Goal: Task Accomplishment & Management: Manage account settings

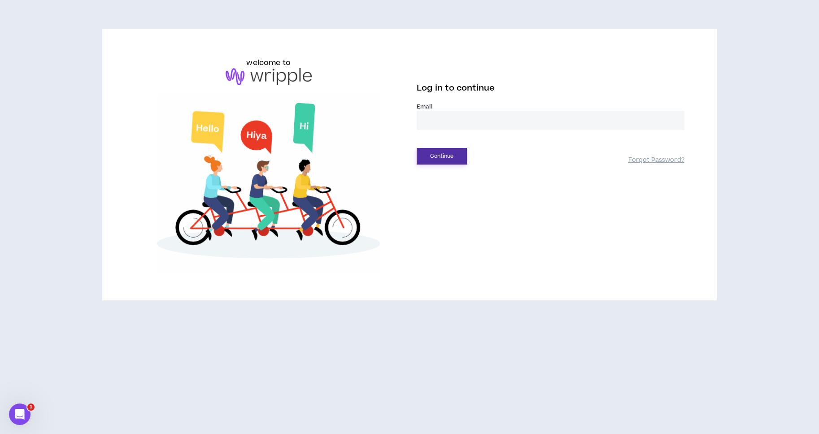
drag, startPoint x: 439, startPoint y: 120, endPoint x: 451, endPoint y: 157, distance: 38.9
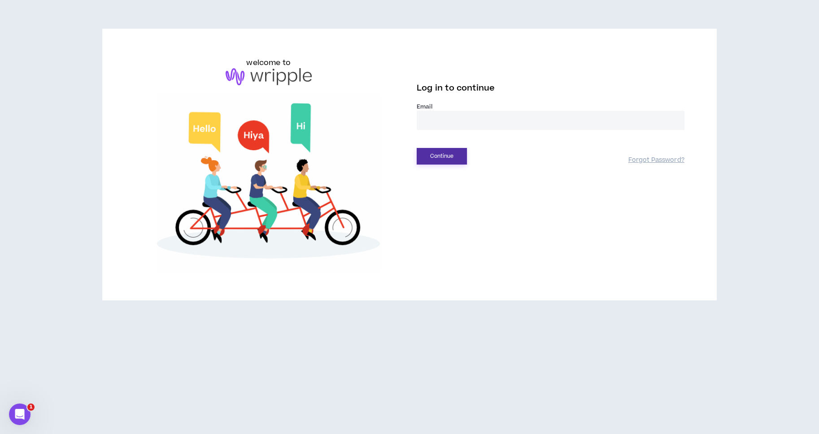
click at [439, 120] on input "email" at bounding box center [551, 120] width 268 height 19
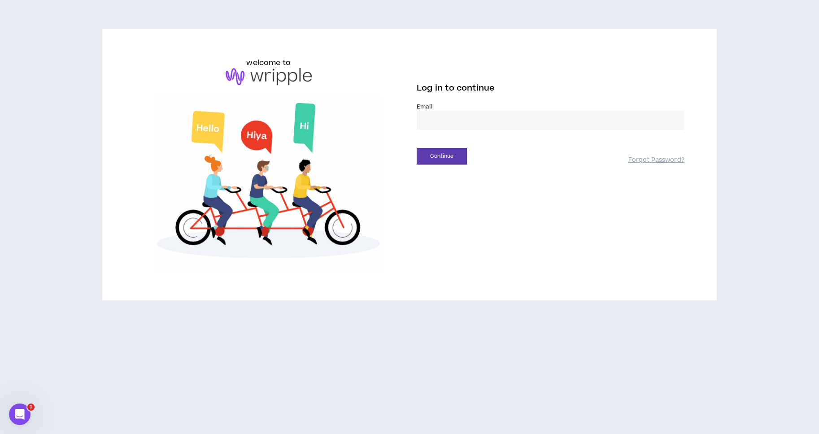
type input "**********"
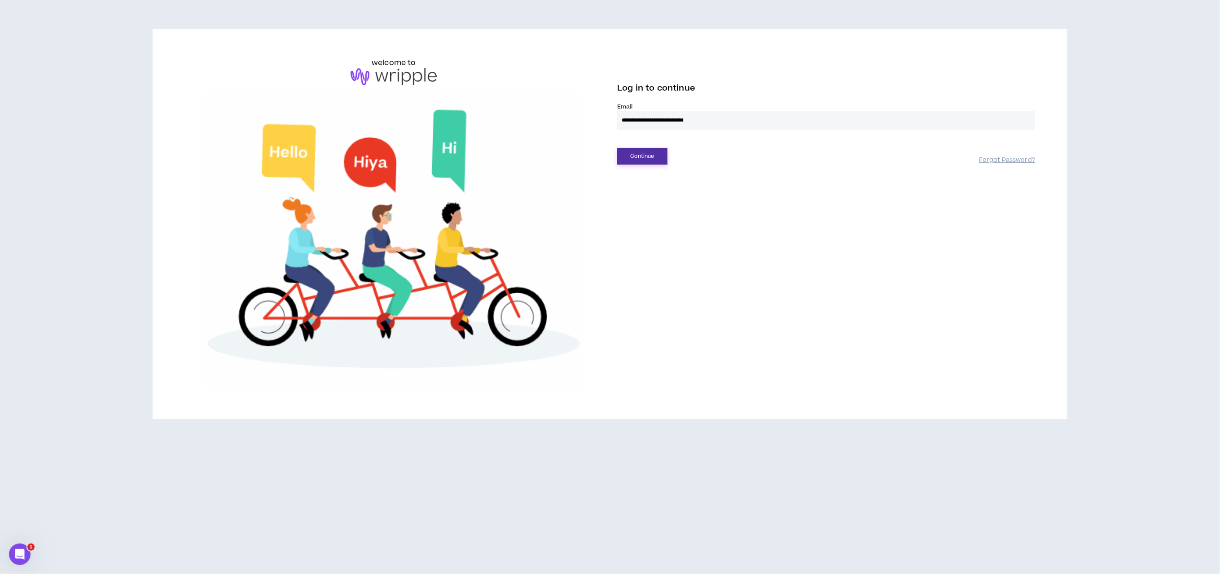
click at [651, 153] on button "Continue" at bounding box center [642, 156] width 50 height 17
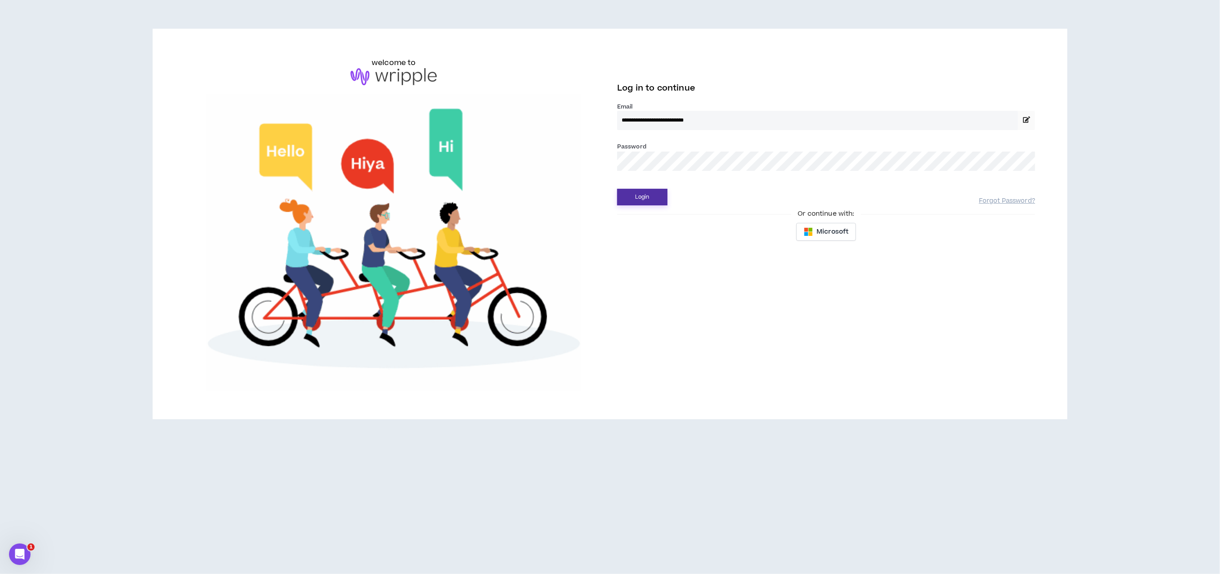
click at [651, 191] on button "Login" at bounding box center [642, 197] width 50 height 17
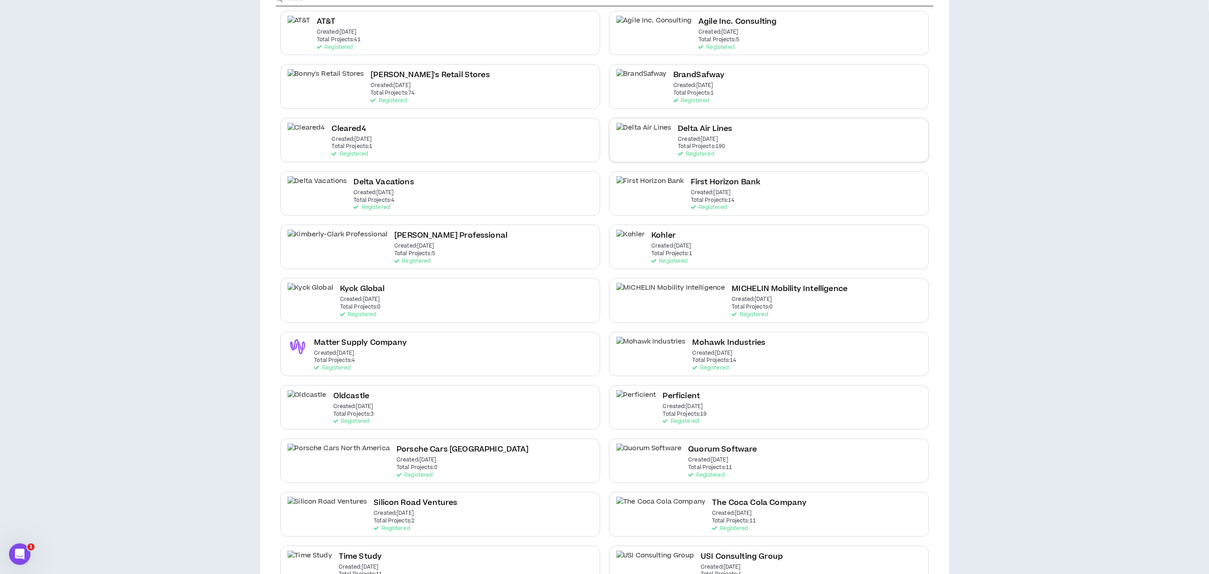
scroll to position [195, 0]
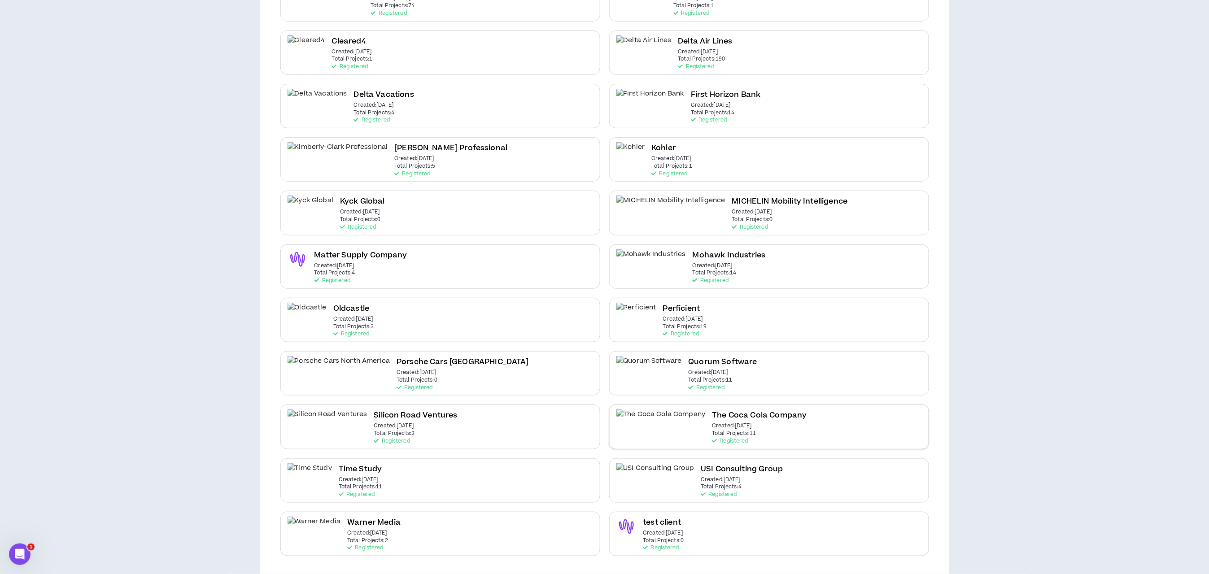
click at [712, 412] on h2 "The Coca Cola Company" at bounding box center [759, 416] width 95 height 12
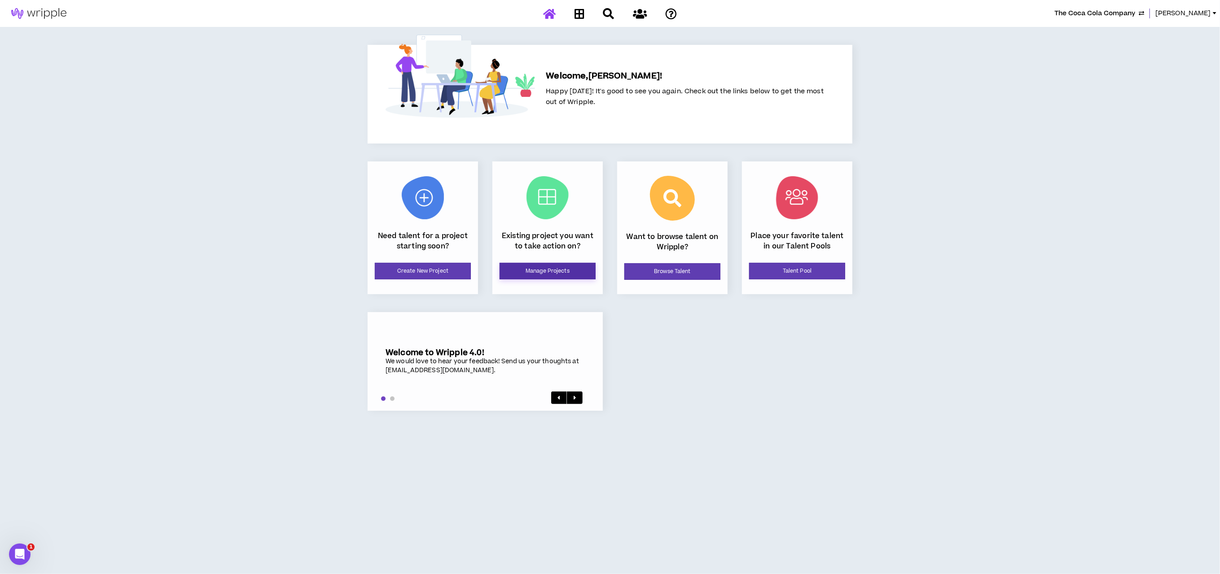
click at [508, 268] on link "Manage Projects" at bounding box center [547, 271] width 96 height 17
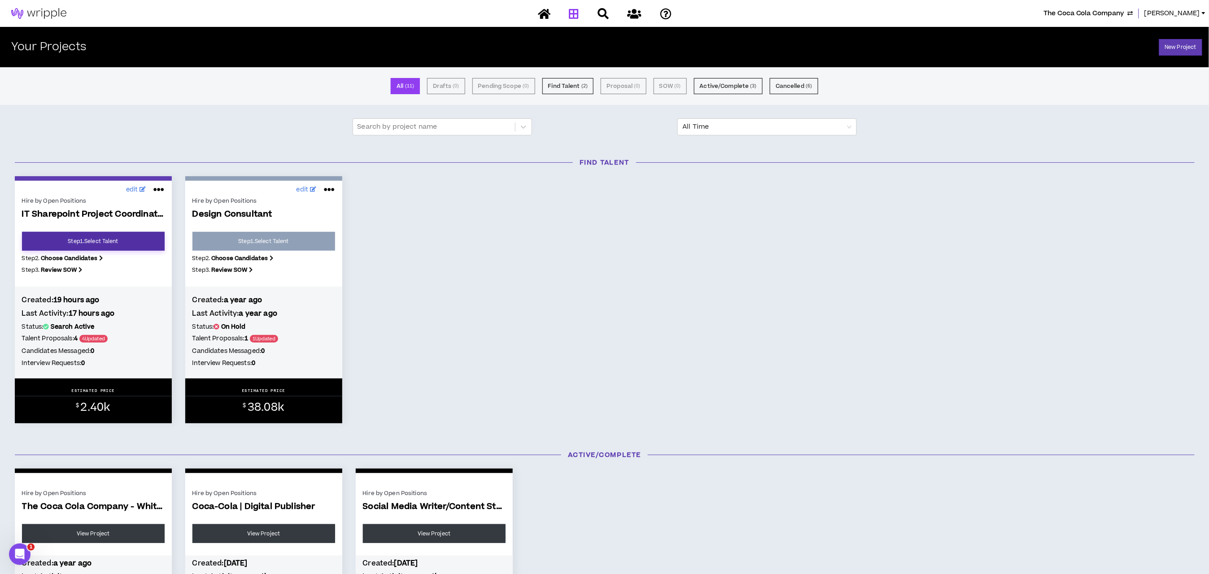
click at [120, 239] on link "Step 1 . Select Talent" at bounding box center [93, 241] width 143 height 19
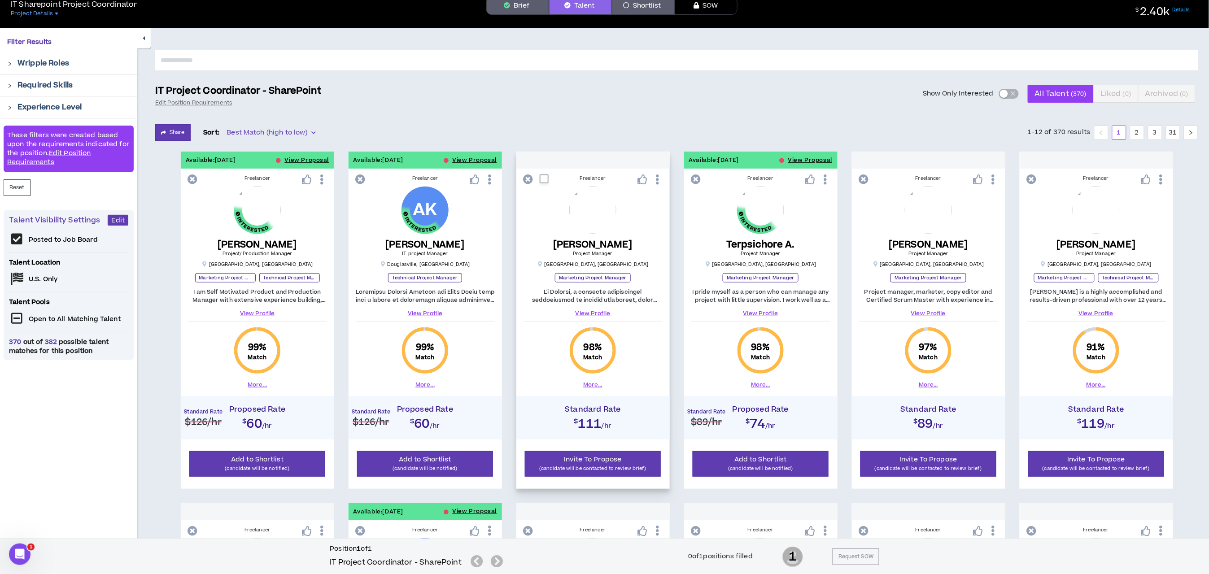
scroll to position [67, 0]
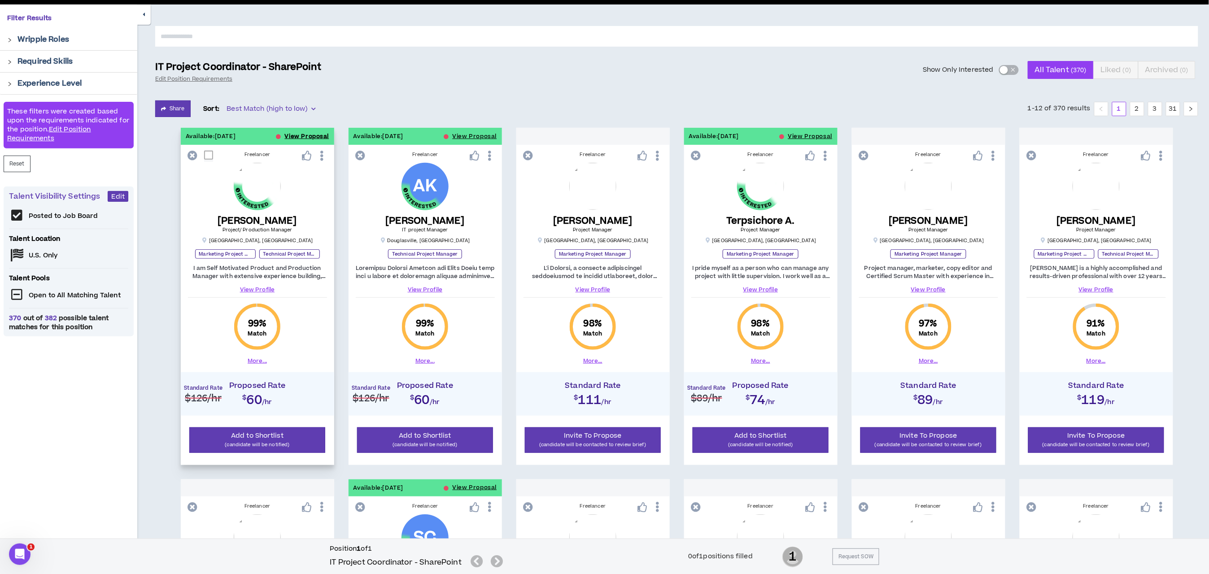
click at [315, 139] on button "View Proposal" at bounding box center [307, 136] width 44 height 17
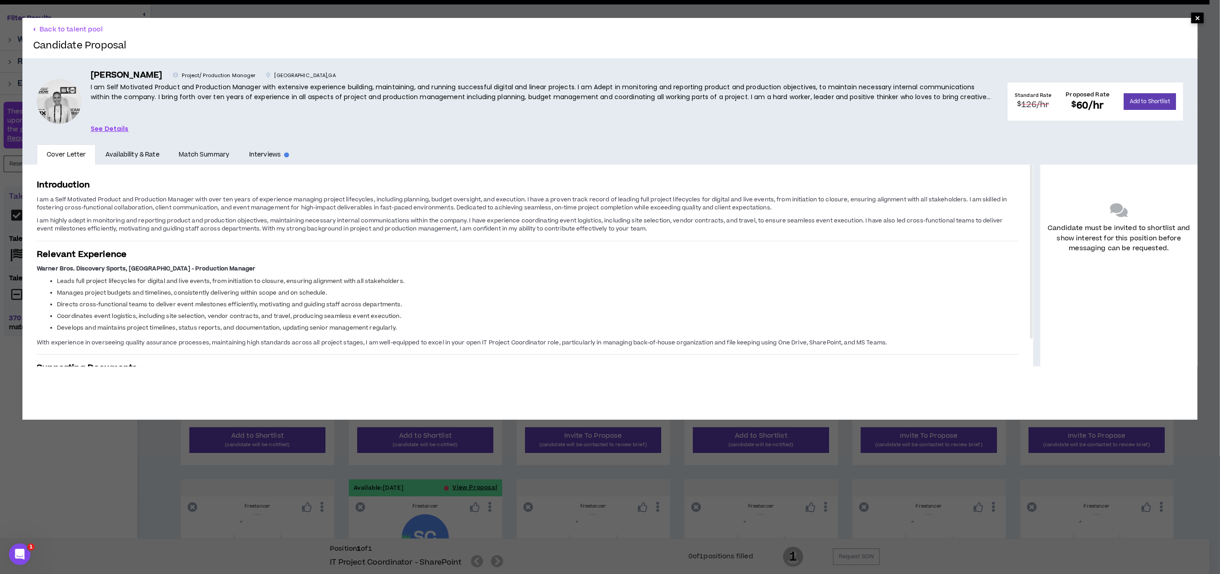
click at [819, 17] on span "×" at bounding box center [1196, 18] width 5 height 11
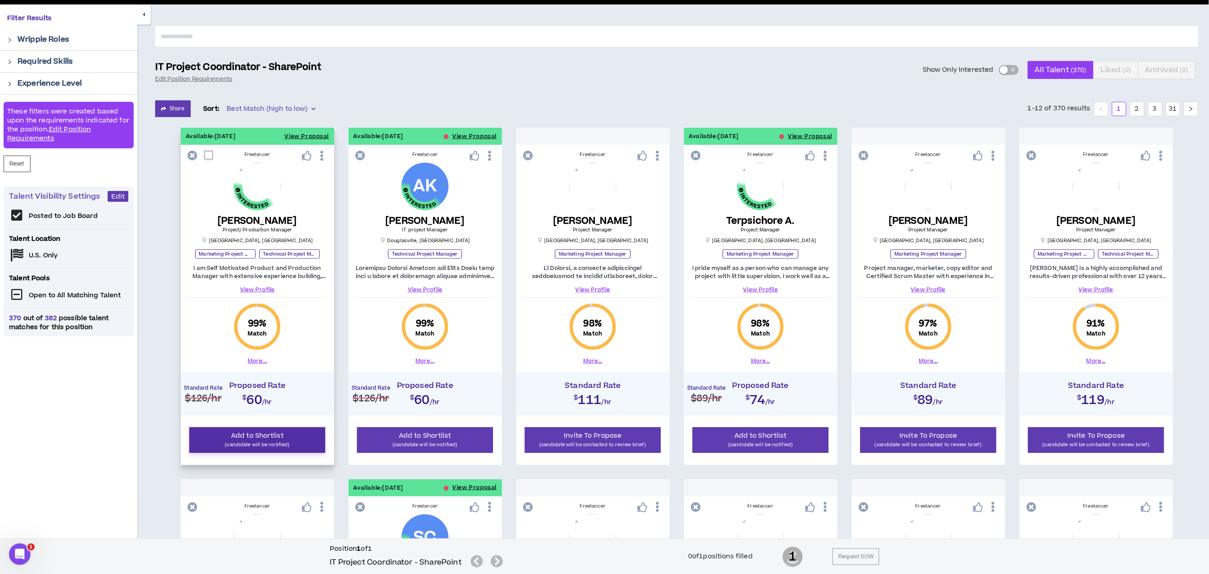
click at [249, 434] on p "(candidate will be notified)" at bounding box center [257, 445] width 125 height 9
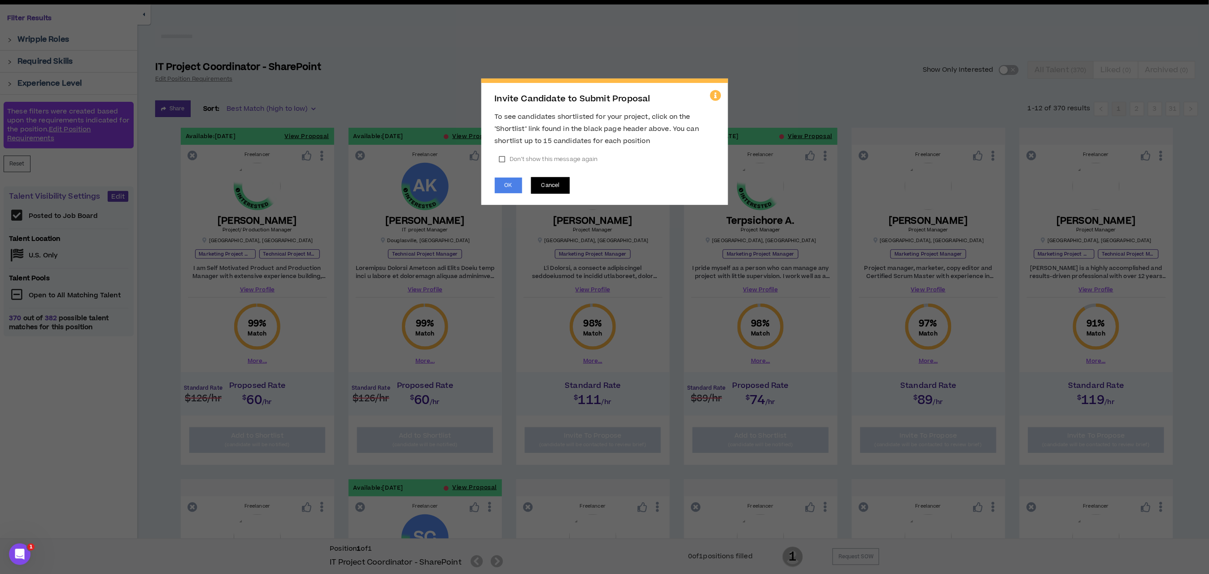
click at [533, 183] on button "Cancel" at bounding box center [550, 185] width 39 height 17
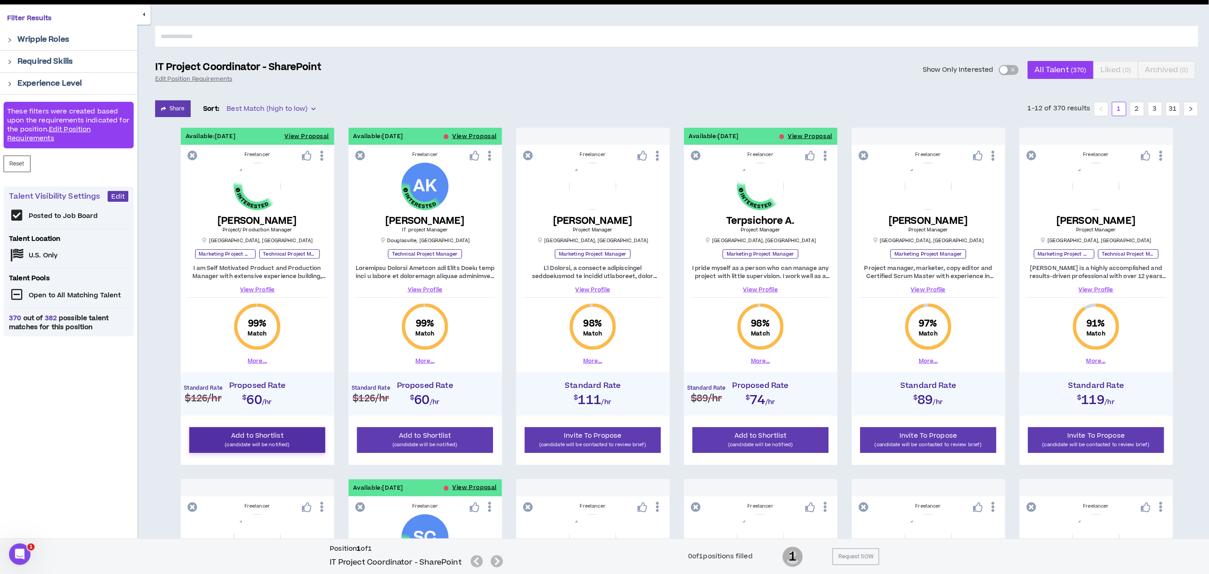
click at [260, 434] on span "Add to Shortlist" at bounding box center [257, 435] width 52 height 9
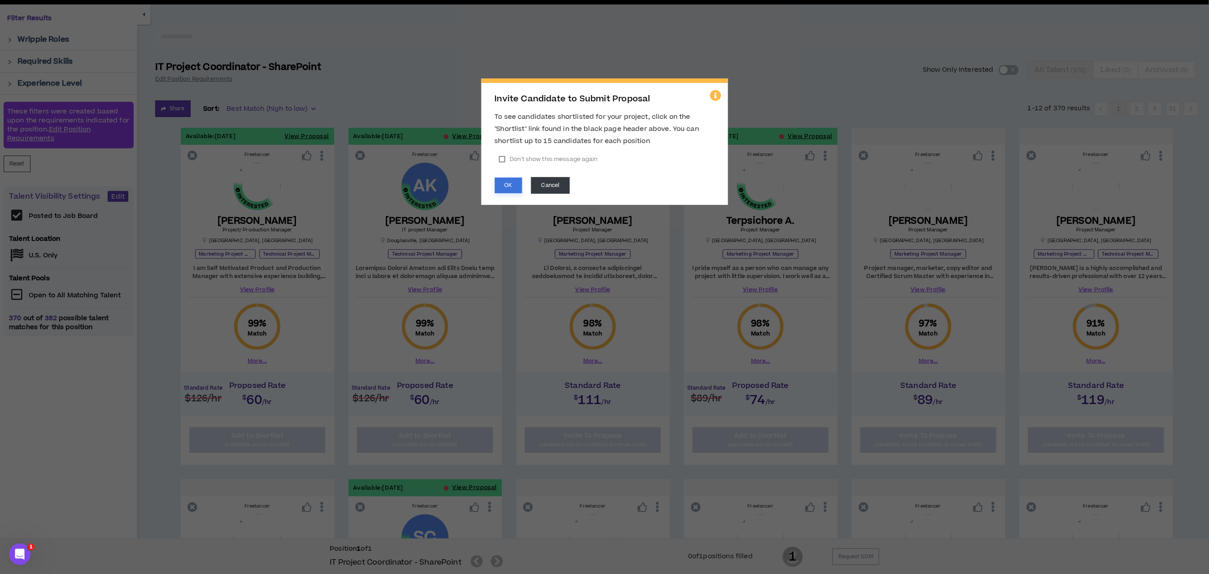
click at [505, 183] on button "OK" at bounding box center [508, 186] width 27 height 16
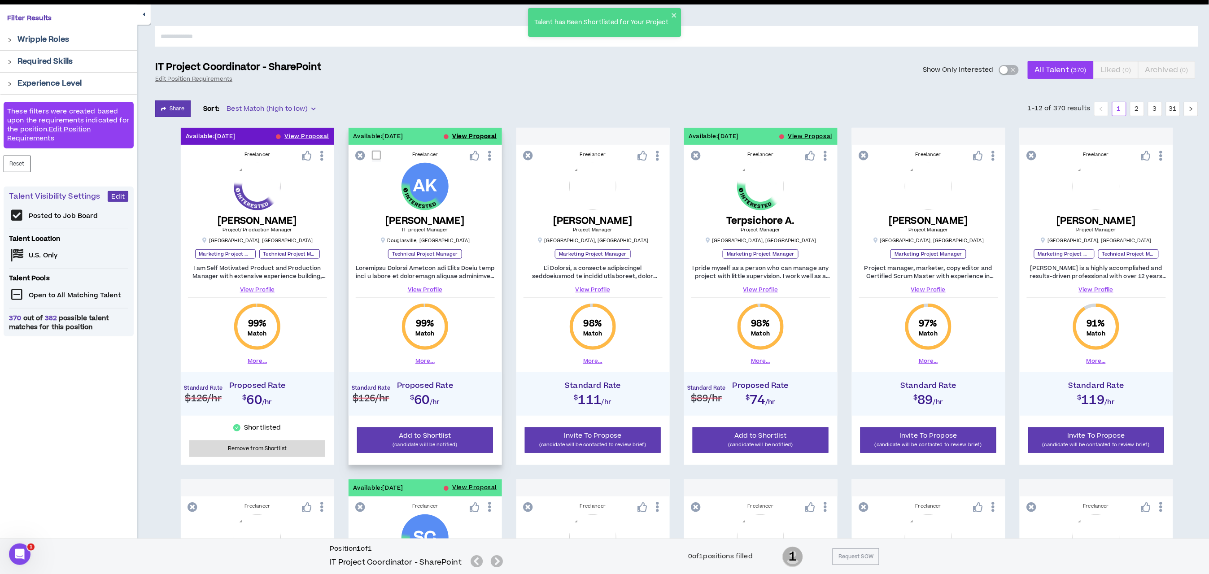
click at [461, 132] on button "View Proposal" at bounding box center [475, 136] width 44 height 17
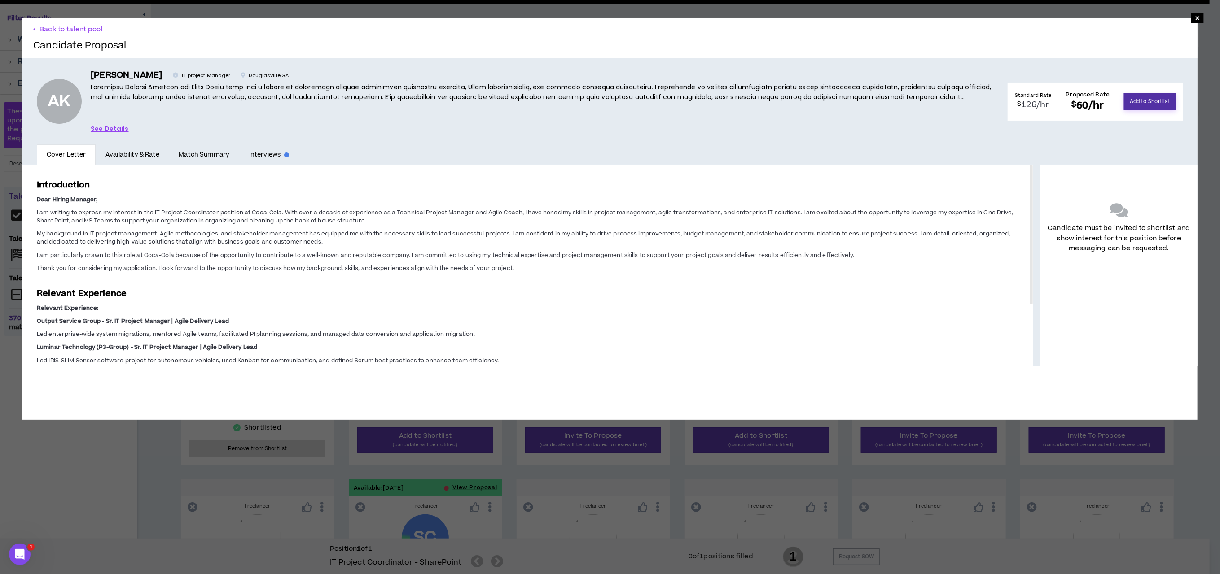
click at [819, 97] on button "Add to Shortlist" at bounding box center [1150, 101] width 52 height 17
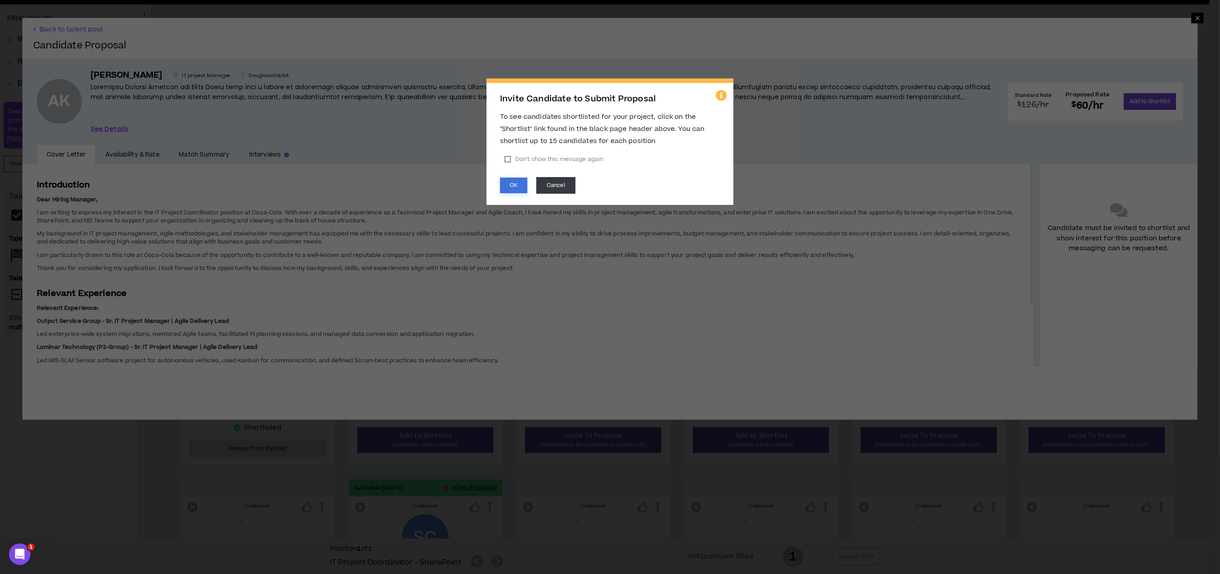
click at [515, 186] on button "OK" at bounding box center [513, 186] width 27 height 16
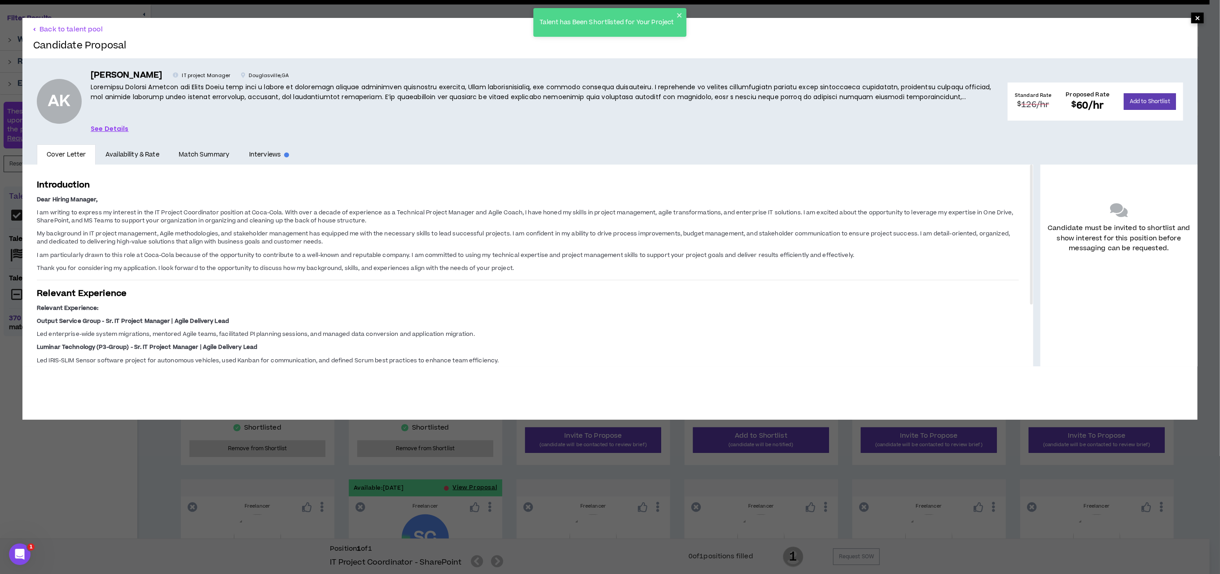
click at [819, 16] on span "×" at bounding box center [1197, 18] width 13 height 11
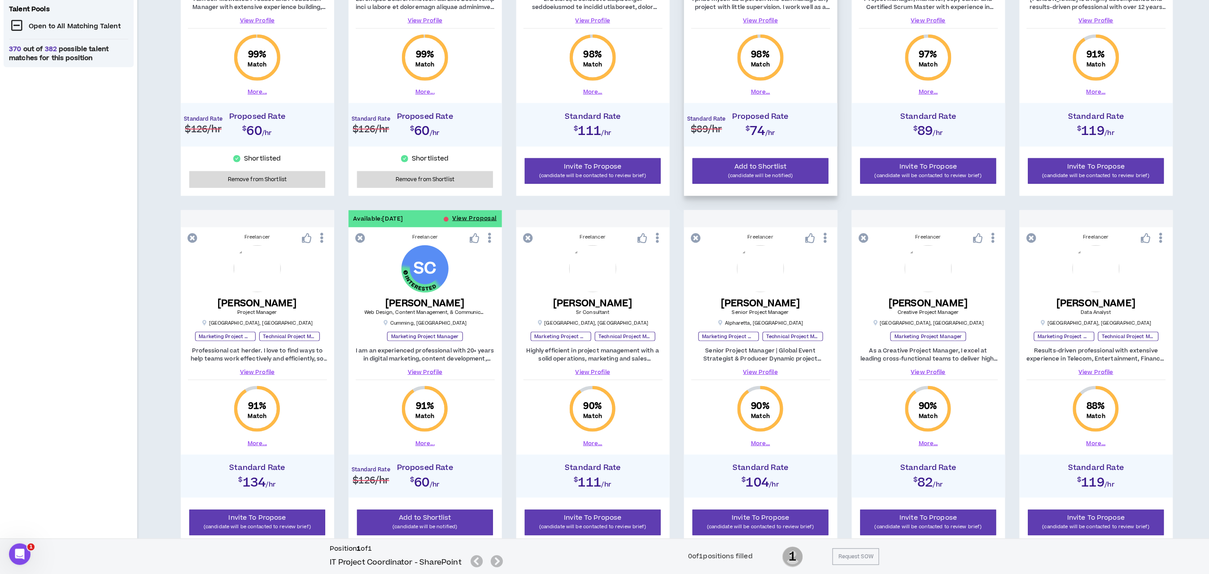
scroll to position [404, 0]
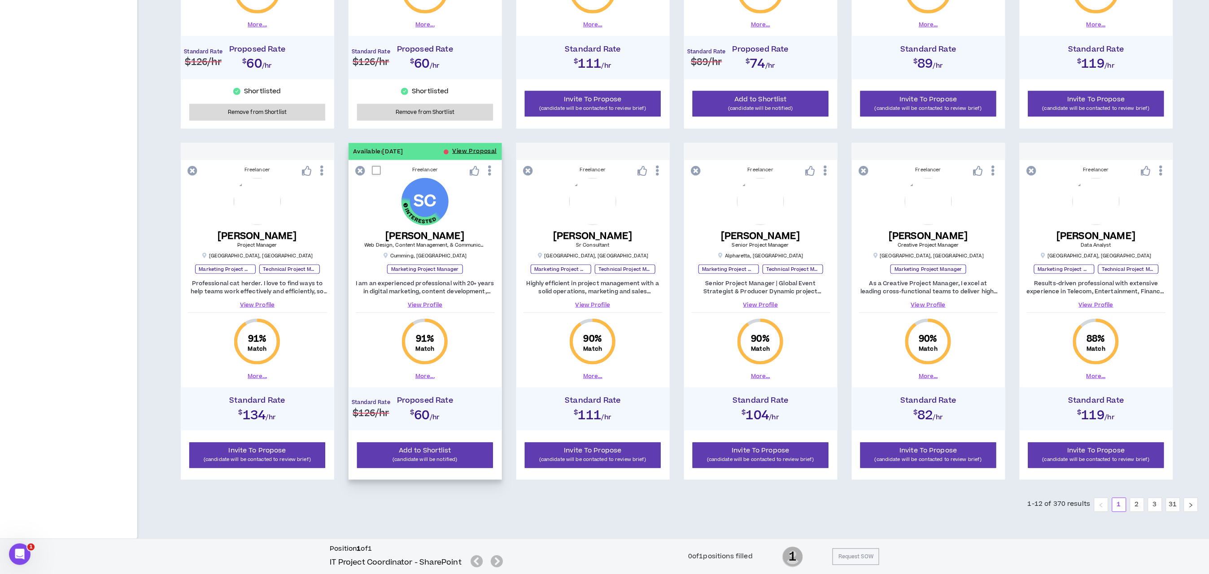
click at [429, 304] on link "View Profile" at bounding box center [425, 305] width 139 height 8
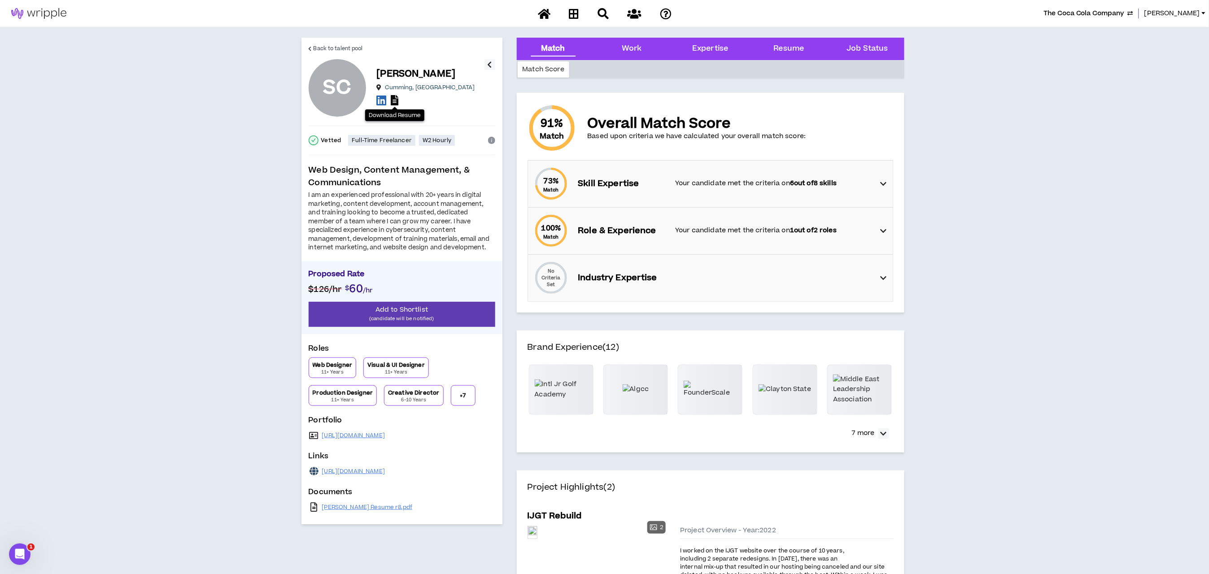
click at [397, 99] on icon at bounding box center [395, 100] width 8 height 10
click at [819, 180] on icon at bounding box center [883, 184] width 6 height 11
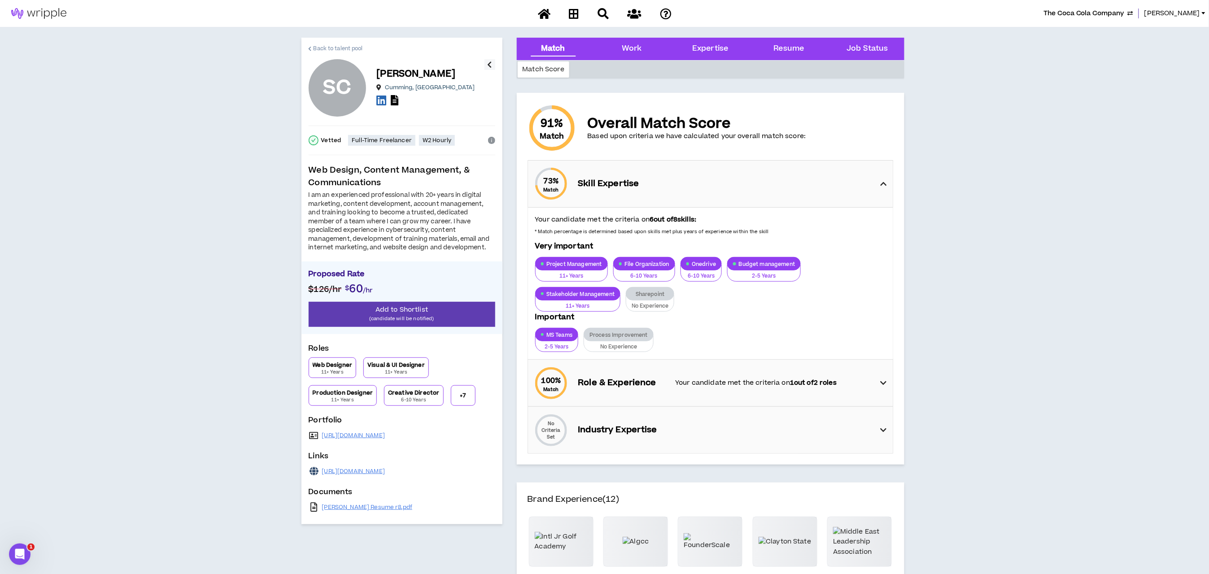
click at [323, 48] on span "Back to talent pool" at bounding box center [338, 48] width 49 height 9
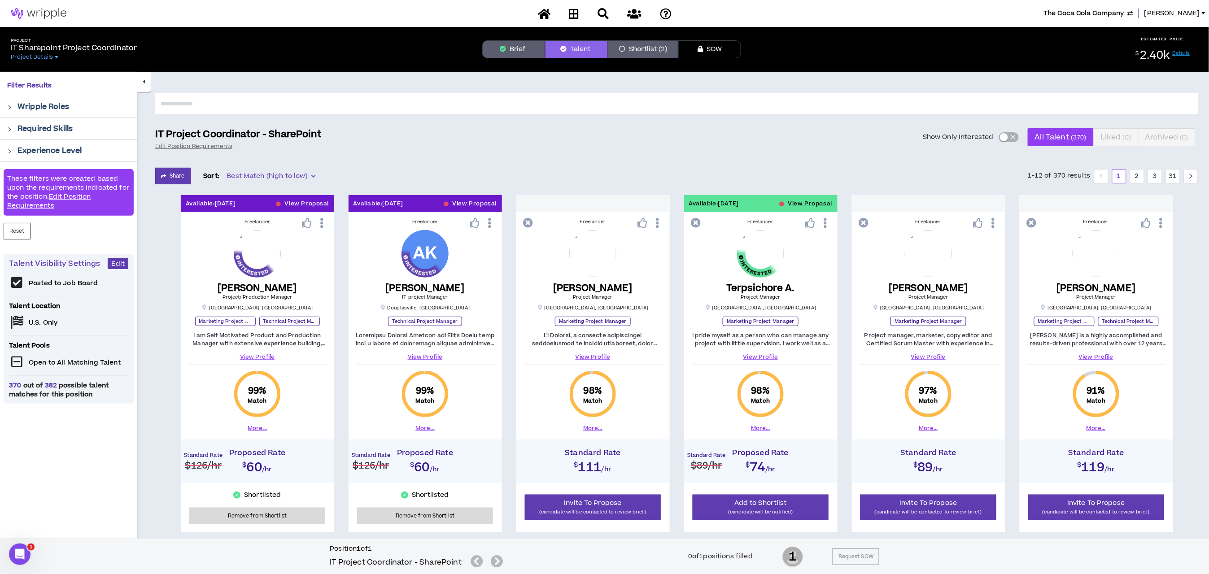
click at [819, 137] on div "button" at bounding box center [1004, 137] width 8 height 8
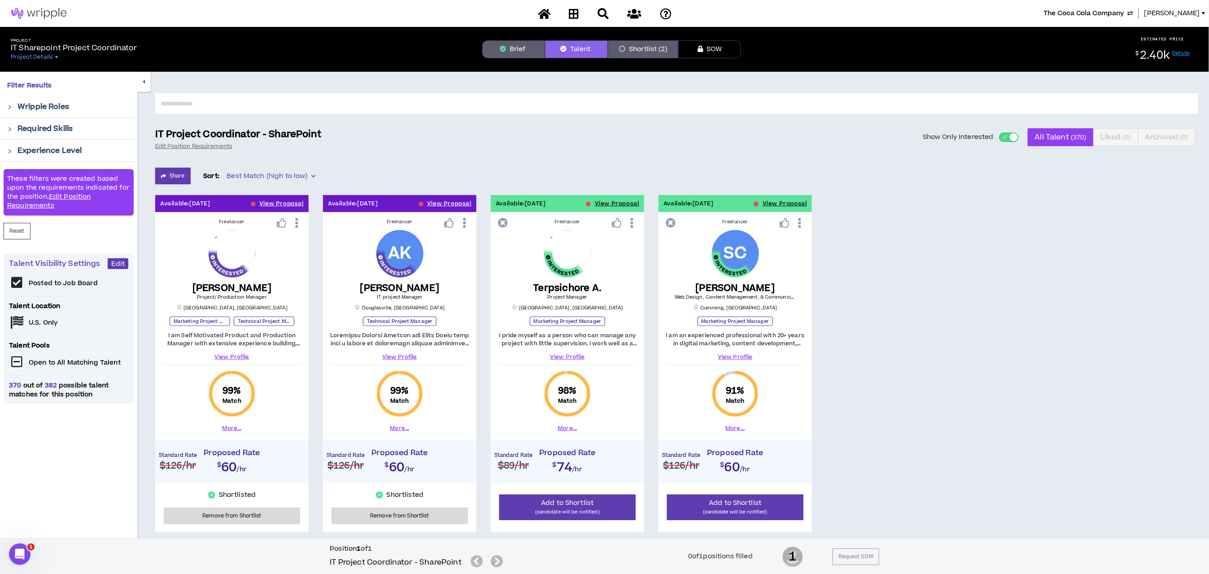
scroll to position [39, 0]
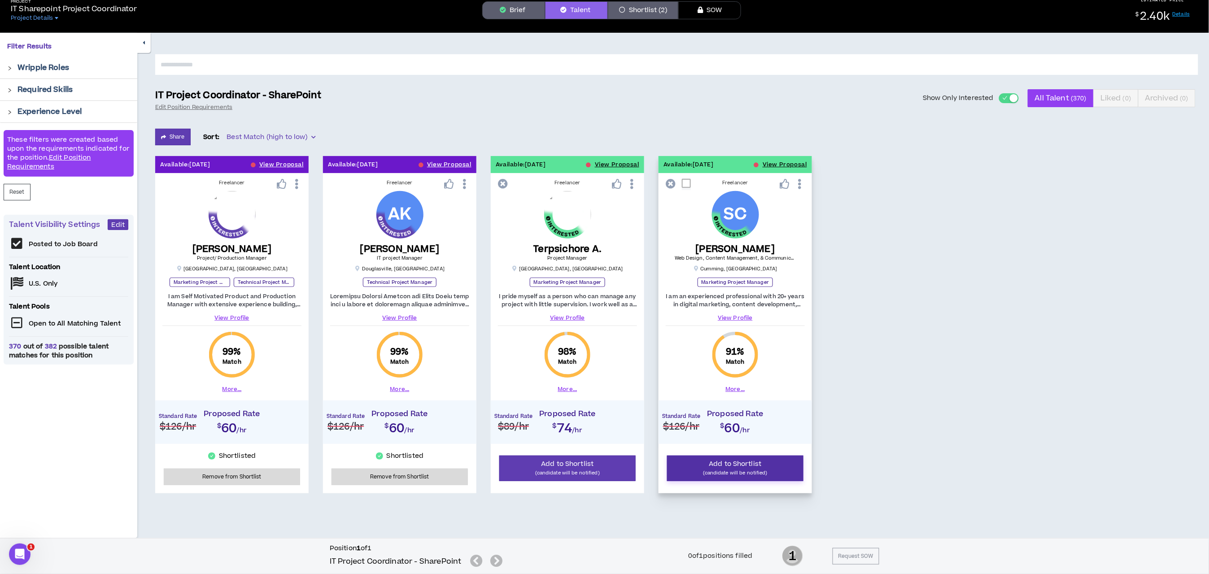
click at [770, 434] on p "(candidate will be notified)" at bounding box center [735, 473] width 125 height 9
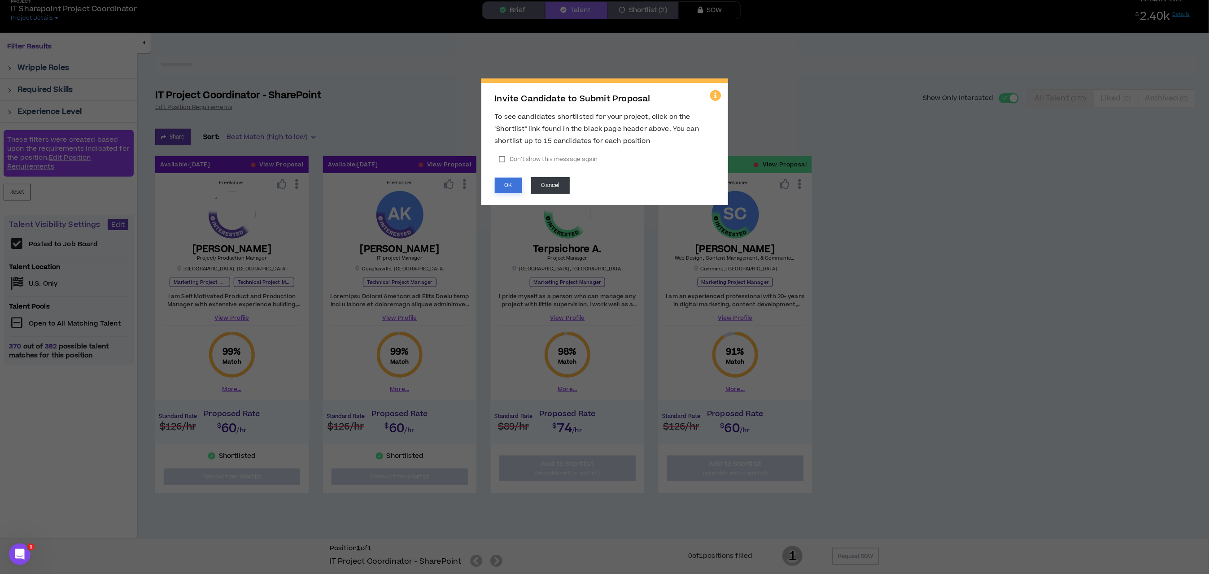
click at [508, 184] on button "OK" at bounding box center [508, 186] width 27 height 16
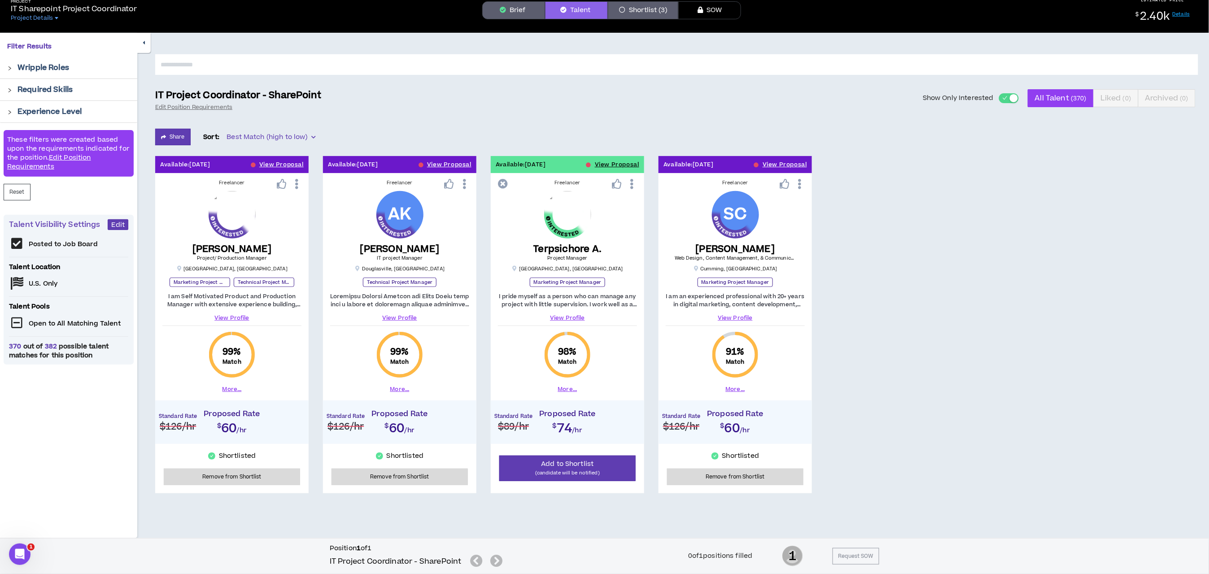
scroll to position [38, 0]
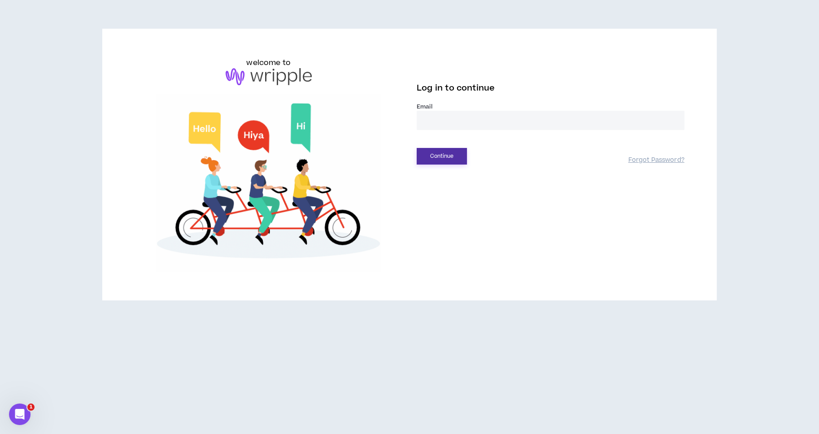
click at [447, 158] on button "Continue" at bounding box center [442, 156] width 50 height 17
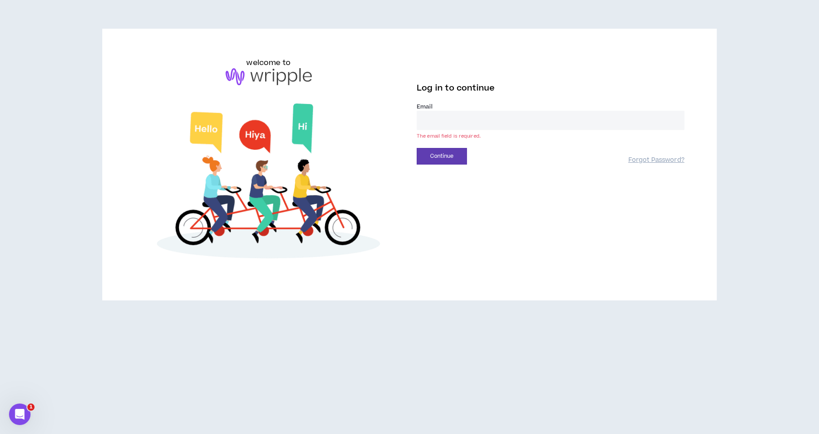
click at [460, 122] on input "email" at bounding box center [551, 120] width 268 height 19
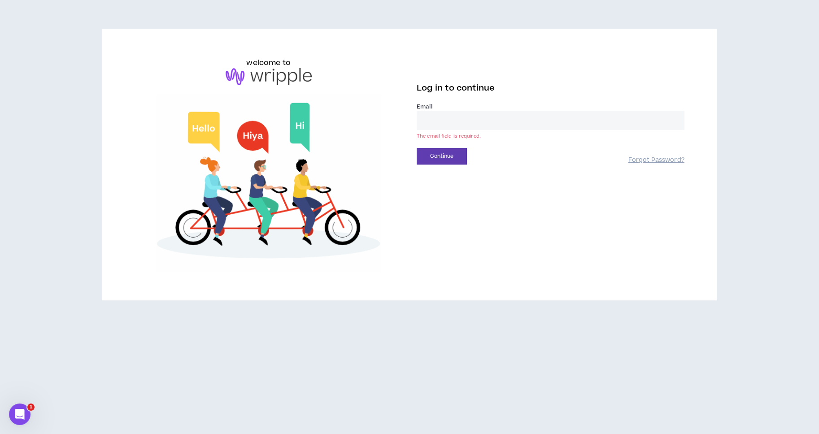
type input "**********"
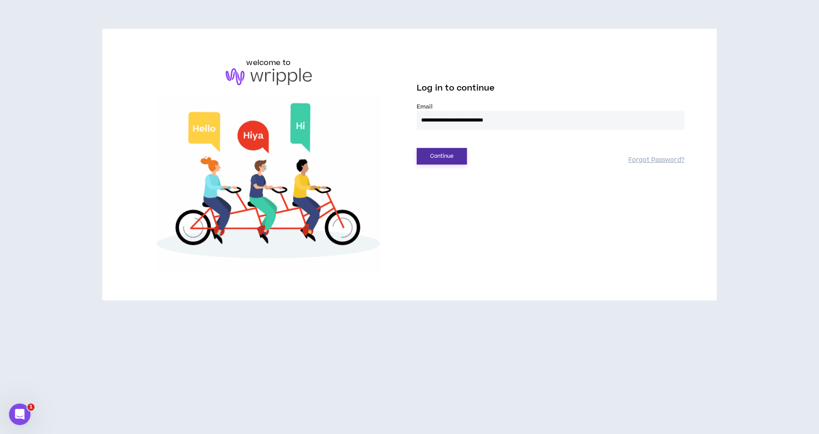
click at [460, 161] on button "Continue" at bounding box center [442, 156] width 50 height 17
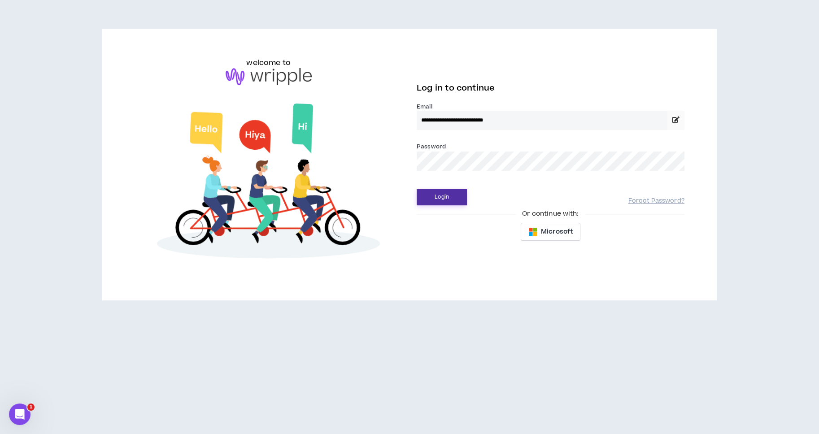
click at [456, 195] on button "Login" at bounding box center [442, 197] width 50 height 17
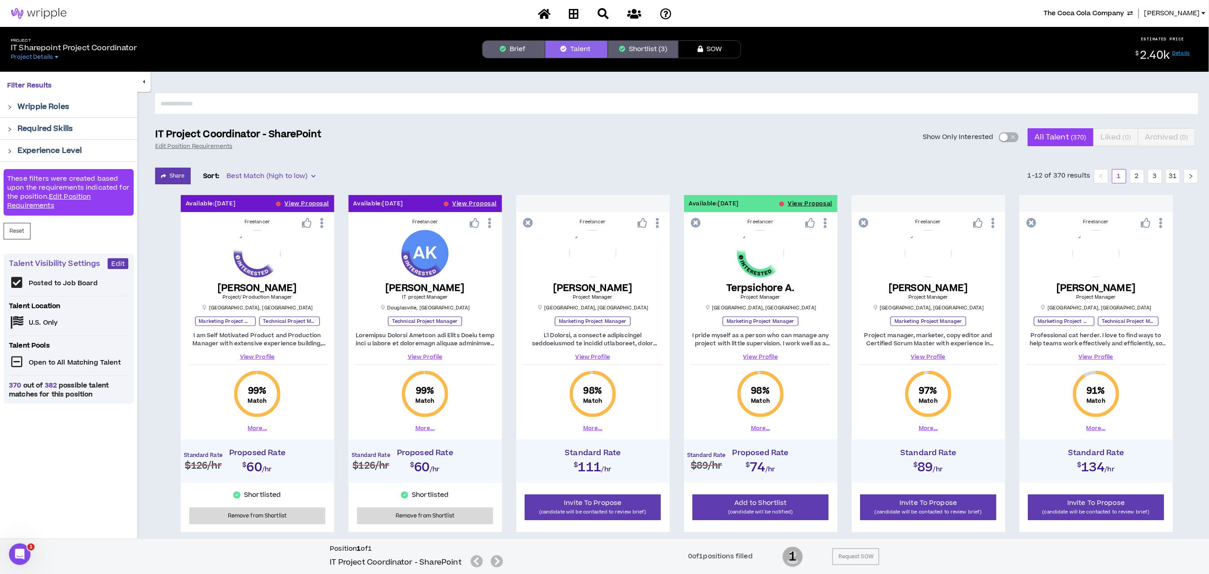
click at [639, 45] on button "Shortlist (3)" at bounding box center [643, 49] width 70 height 18
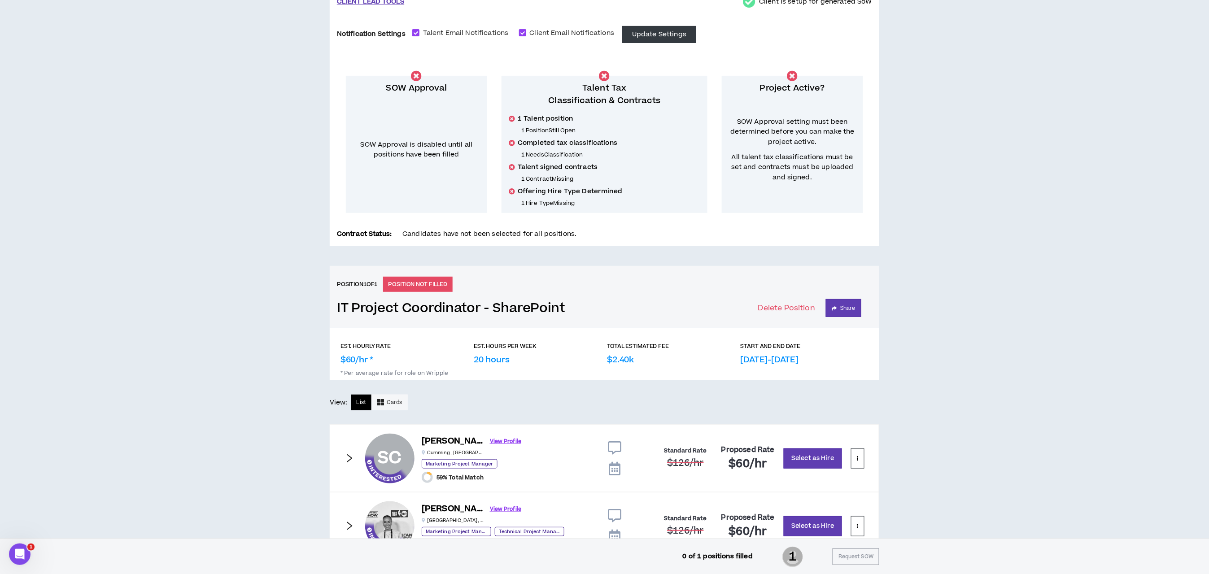
scroll to position [210, 0]
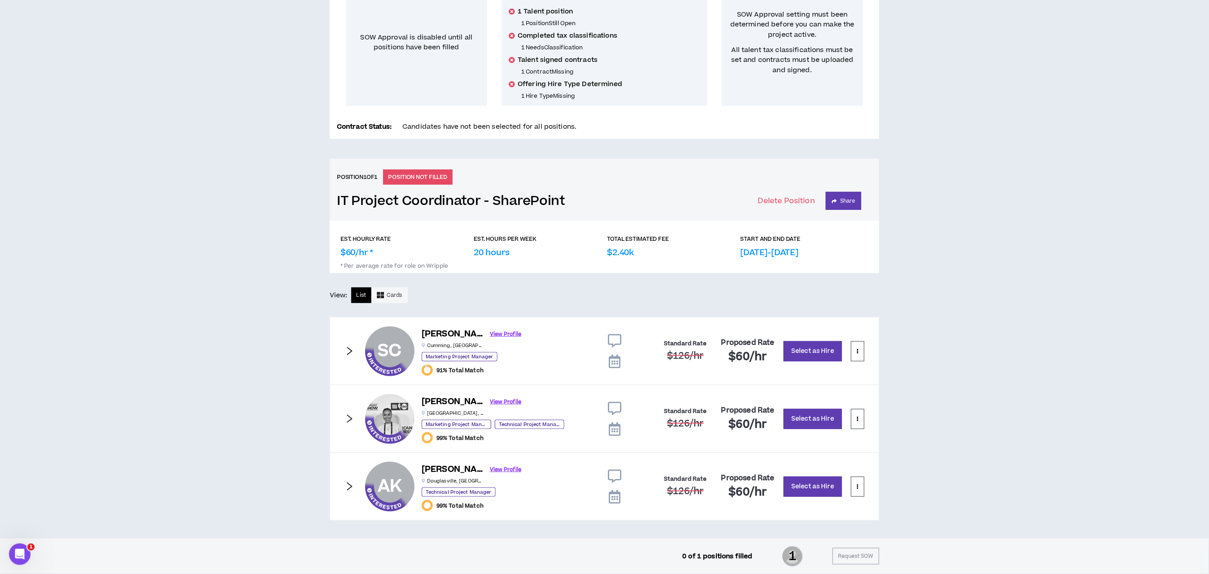
click at [617, 335] on icon at bounding box center [614, 340] width 13 height 13
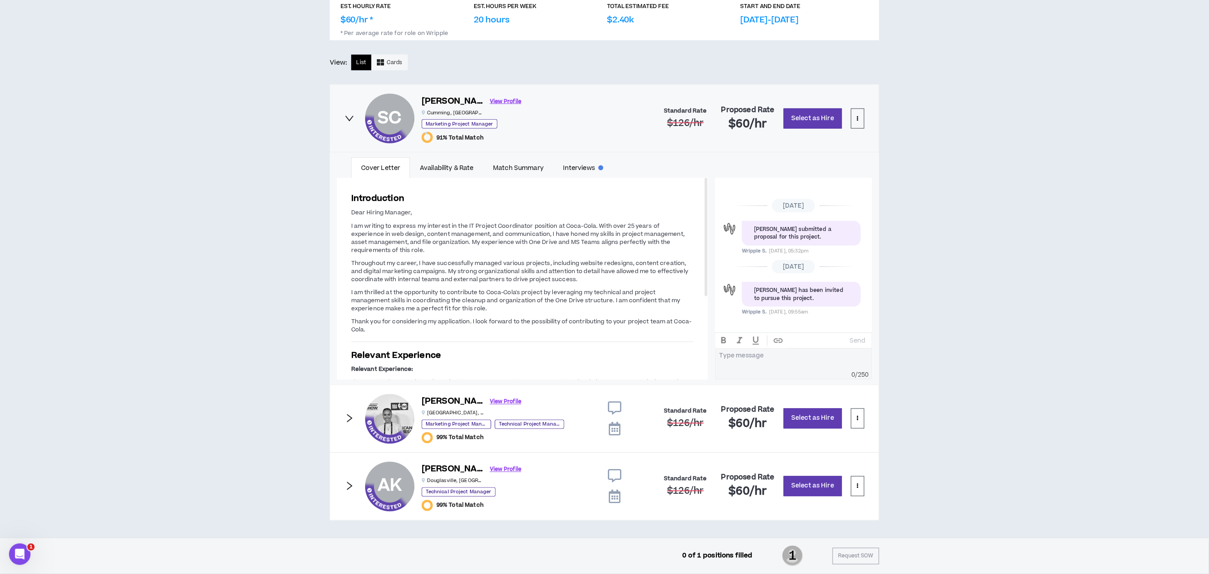
scroll to position [444, 0]
click at [353, 116] on icon "right" at bounding box center [349, 118] width 9 height 5
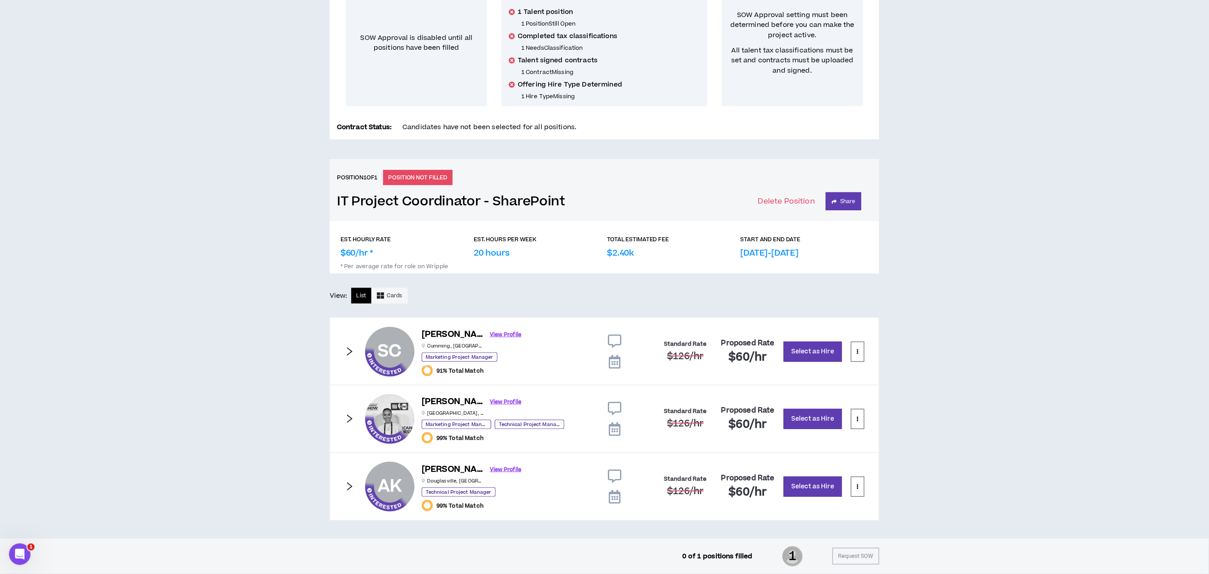
scroll to position [210, 0]
click at [348, 417] on icon "right" at bounding box center [350, 419] width 10 height 10
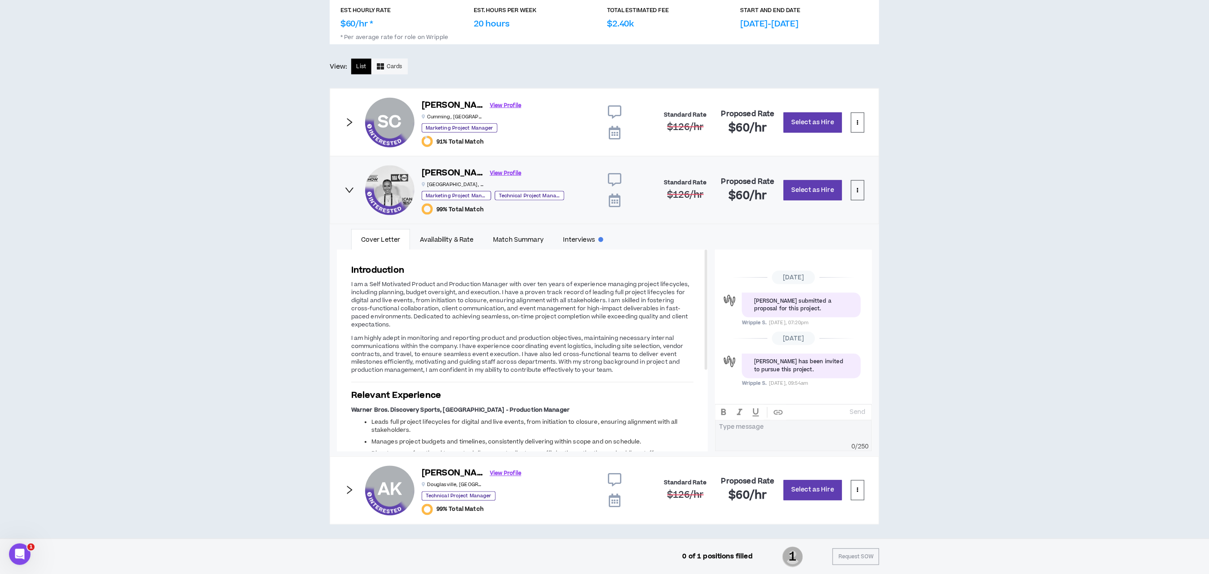
scroll to position [444, 0]
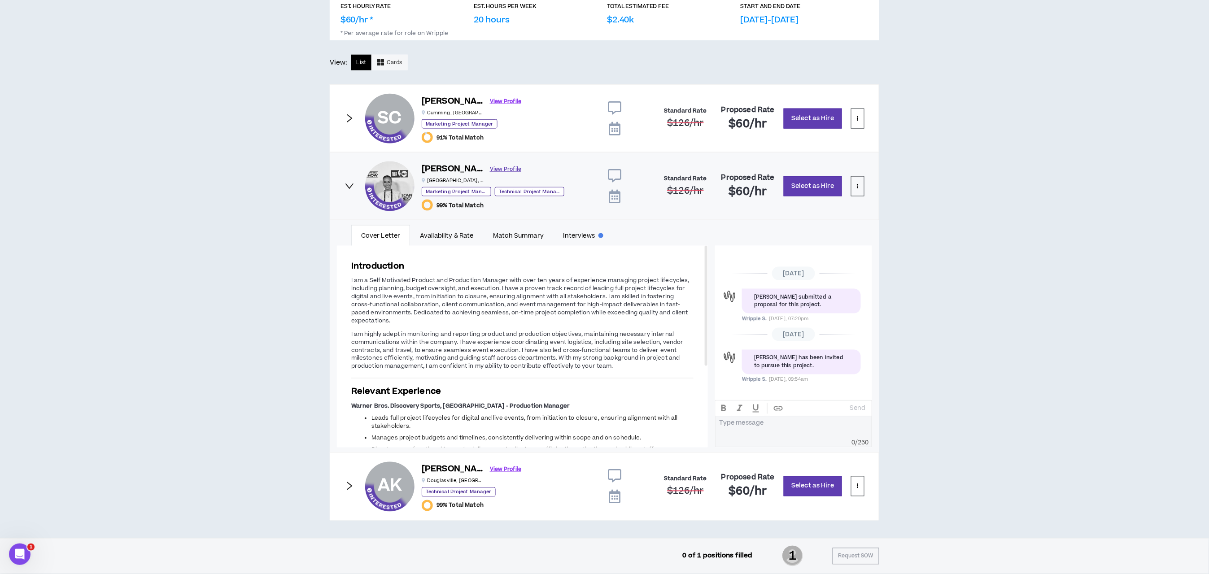
click at [490, 165] on link "View Profile" at bounding box center [505, 170] width 31 height 16
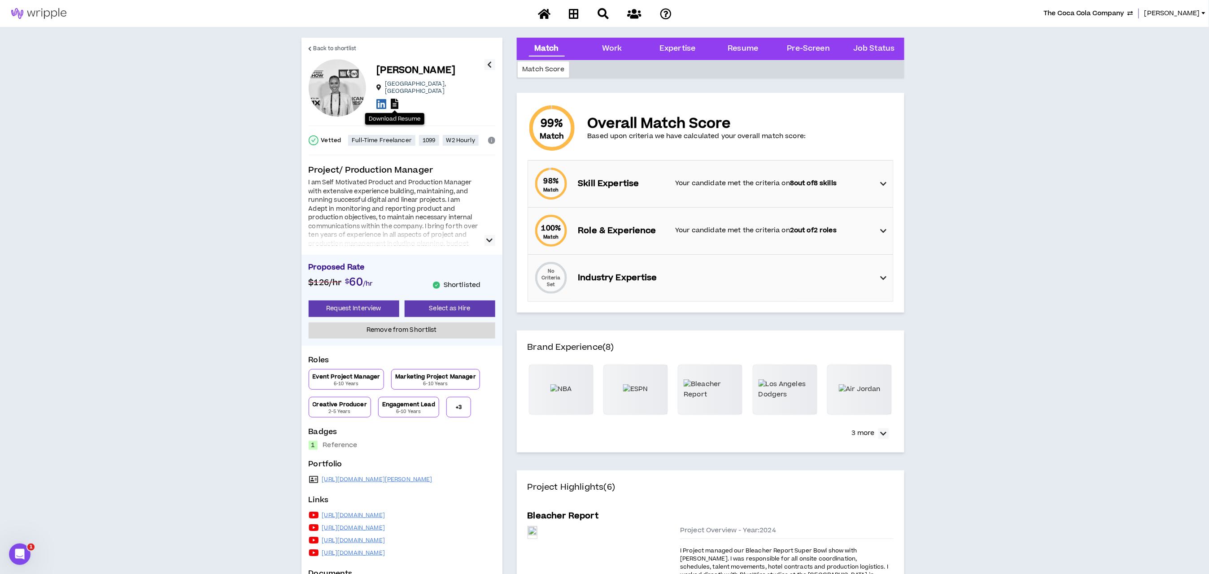
click at [395, 99] on icon at bounding box center [395, 104] width 8 height 10
click at [345, 45] on span "Back to shortlist" at bounding box center [335, 48] width 43 height 9
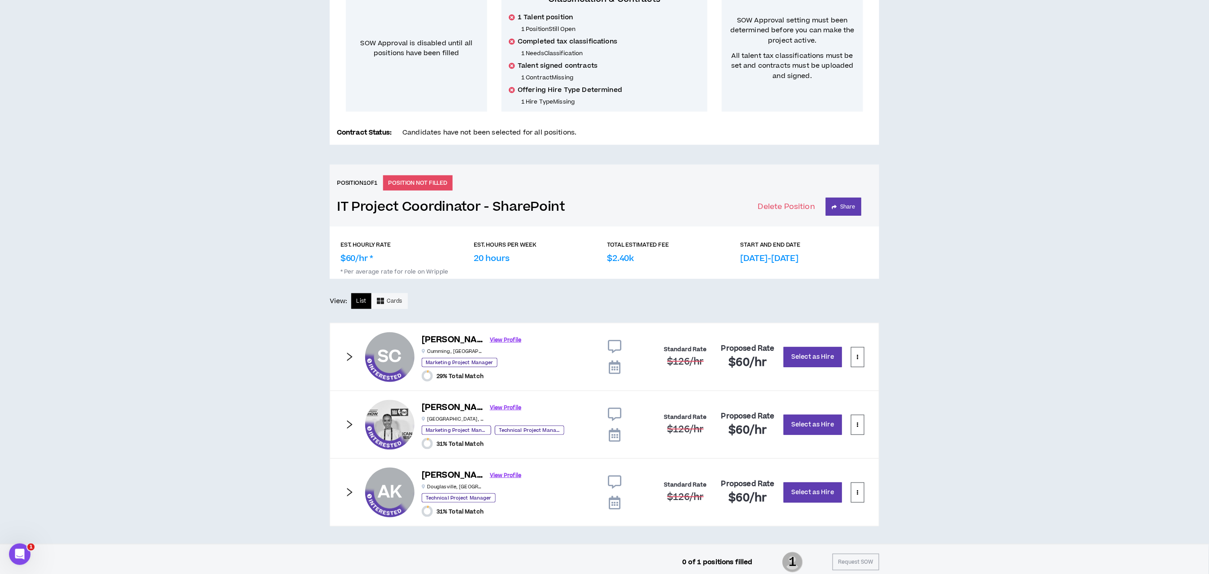
scroll to position [210, 0]
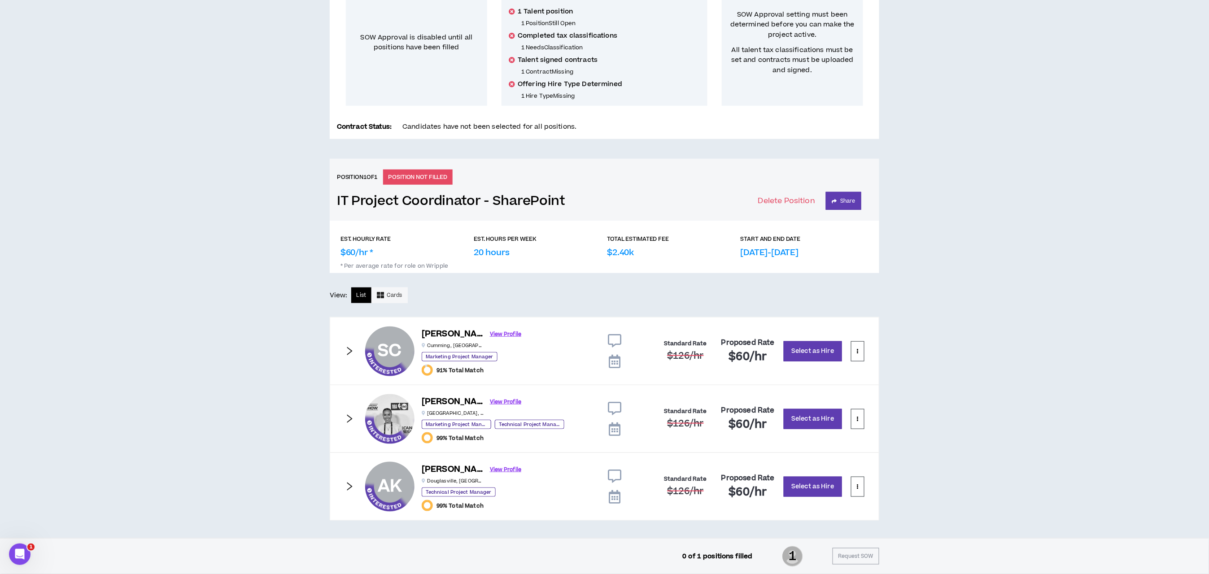
click at [349, 434] on icon "right" at bounding box center [350, 487] width 10 height 10
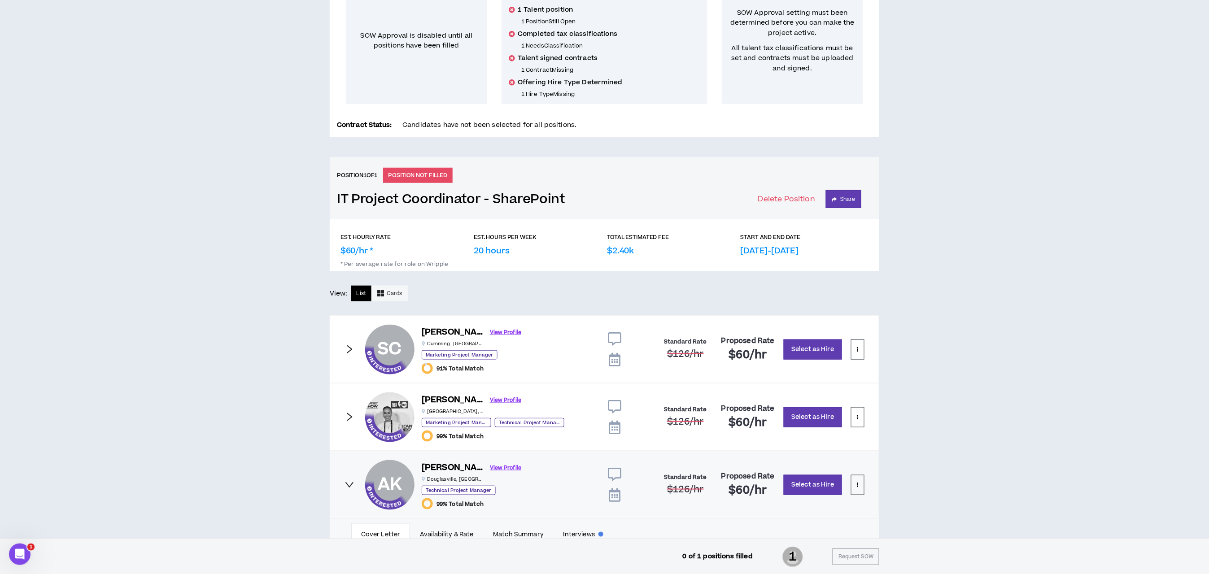
scroll to position [412, 0]
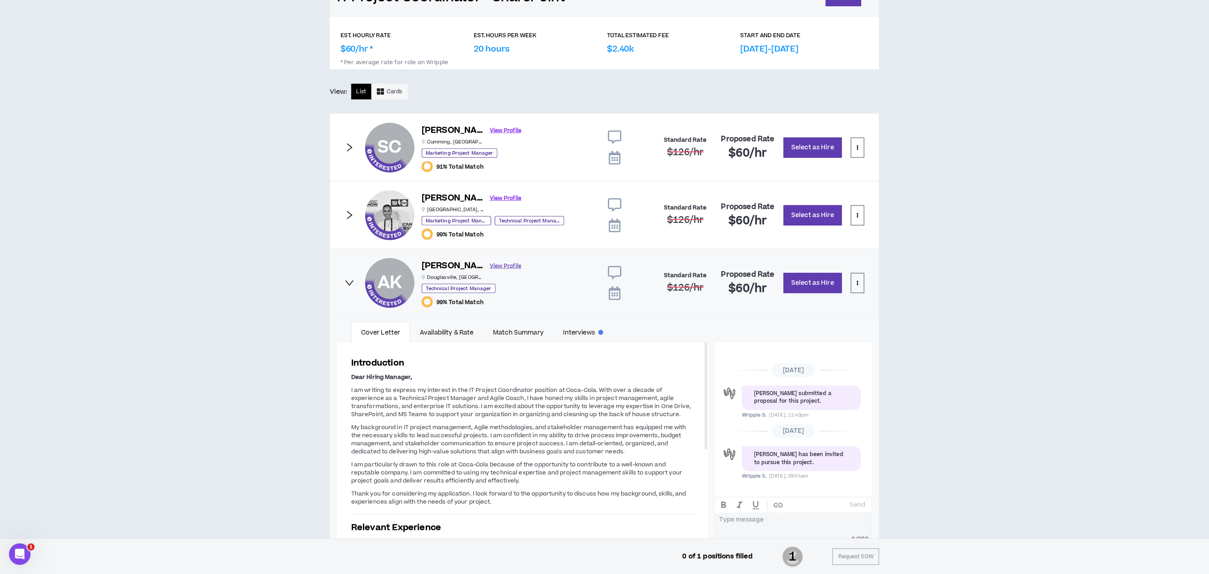
click at [490, 264] on link "View Profile" at bounding box center [505, 266] width 31 height 16
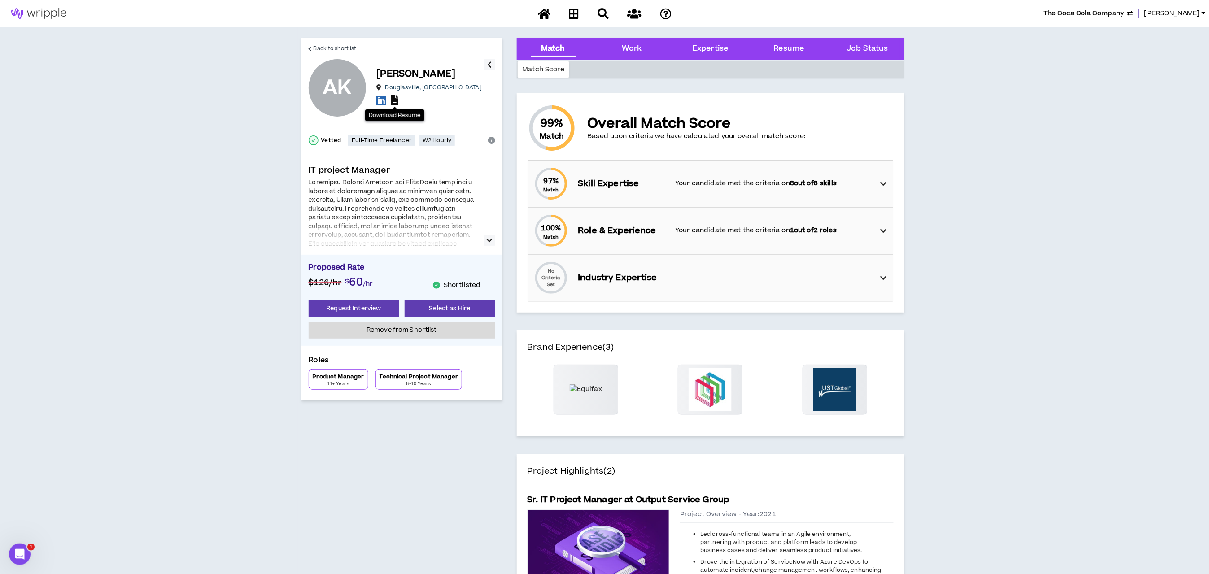
click at [394, 102] on icon at bounding box center [395, 100] width 8 height 10
click at [393, 102] on icon at bounding box center [395, 100] width 8 height 10
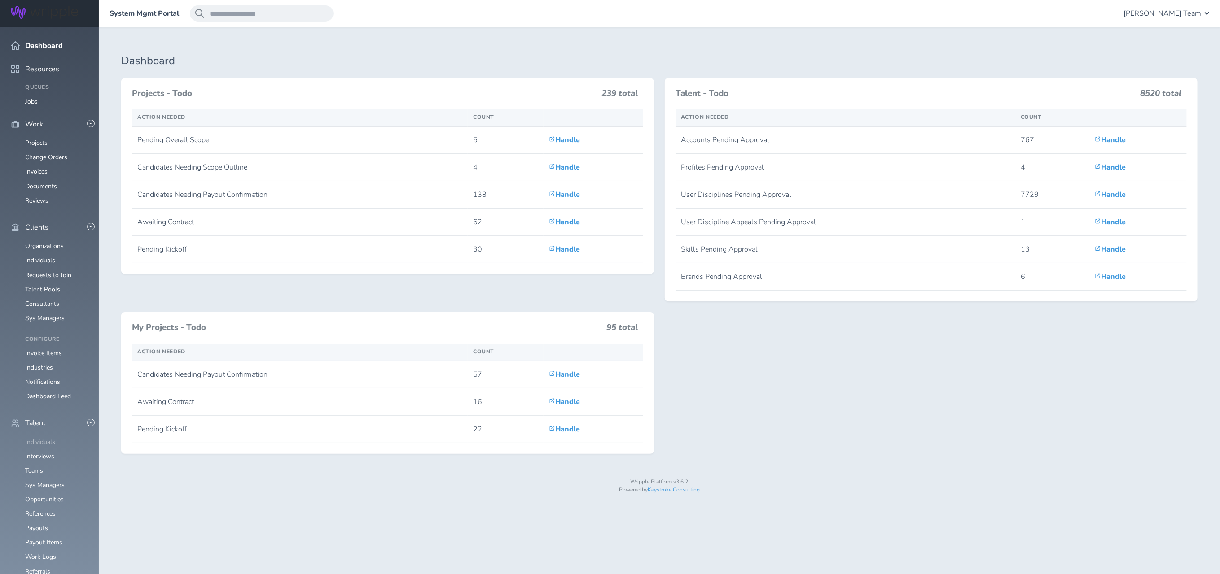
click at [48, 438] on link "Individuals" at bounding box center [40, 442] width 30 height 9
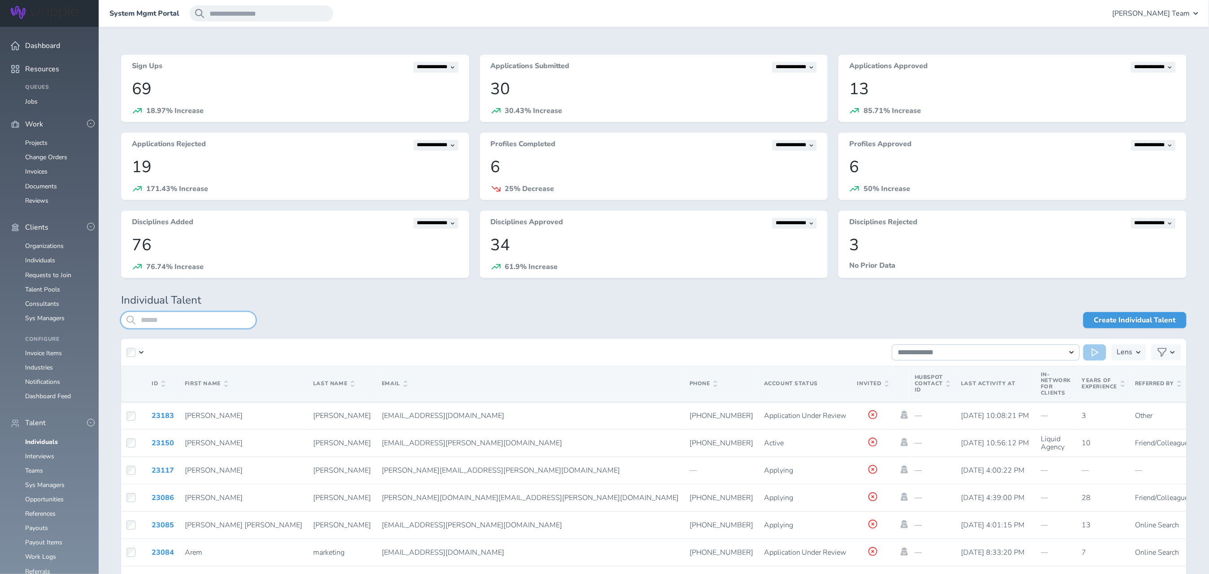
click at [163, 318] on input "search" at bounding box center [188, 320] width 135 height 16
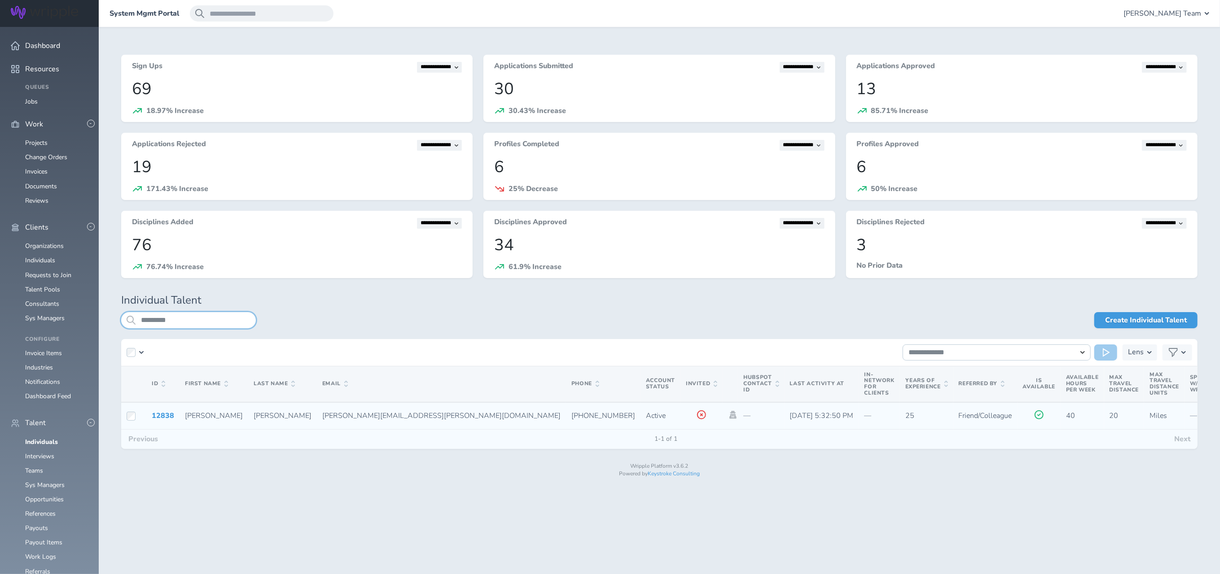
type input "*********"
drag, startPoint x: 258, startPoint y: 414, endPoint x: 331, endPoint y: 412, distance: 73.2
click at [331, 412] on td "[PERSON_NAME][EMAIL_ADDRESS][PERSON_NAME][DOMAIN_NAME]" at bounding box center [441, 415] width 249 height 27
copy span "[PERSON_NAME][EMAIL_ADDRESS][PERSON_NAME][DOMAIN_NAME]"
